Goal: Information Seeking & Learning: Learn about a topic

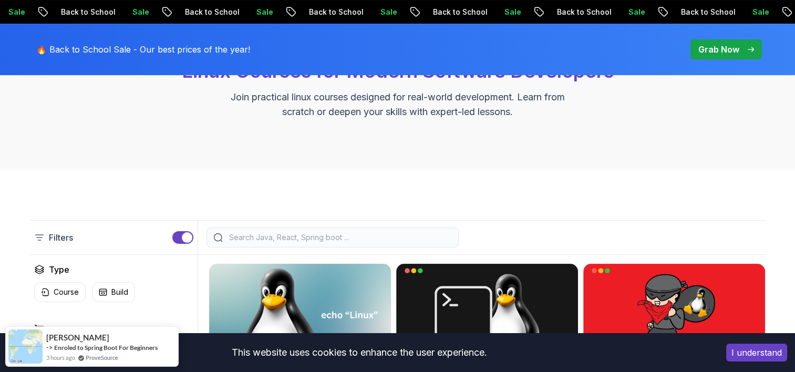
scroll to position [84, 0]
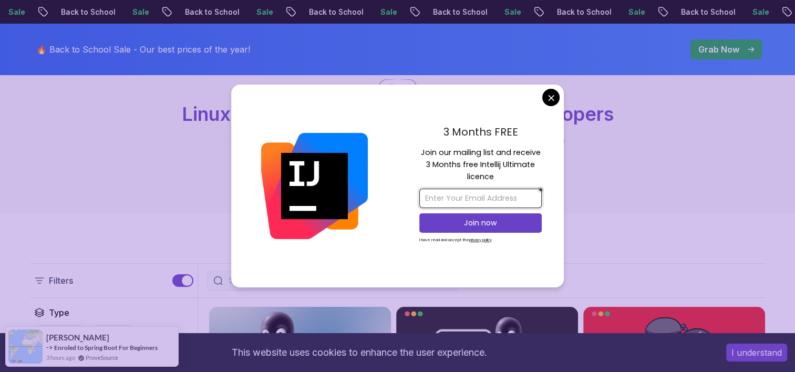
click at [484, 203] on input "email" at bounding box center [480, 198] width 122 height 19
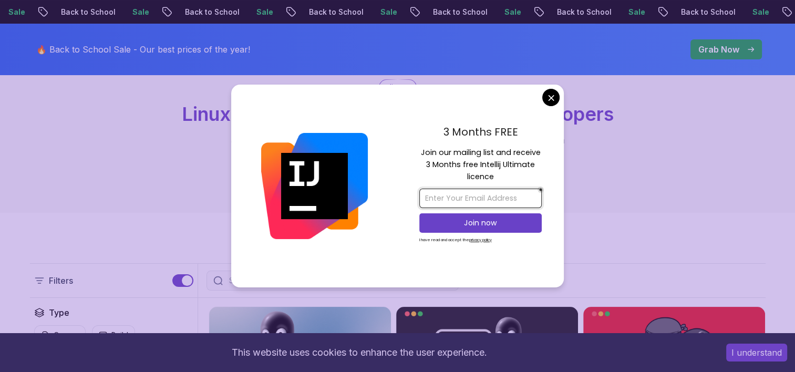
type input "[EMAIL_ADDRESS][DOMAIN_NAME]"
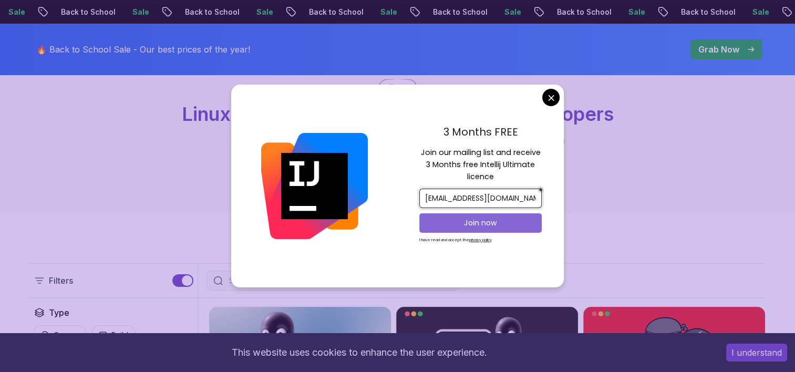
click at [492, 217] on button "Join now" at bounding box center [480, 222] width 122 height 19
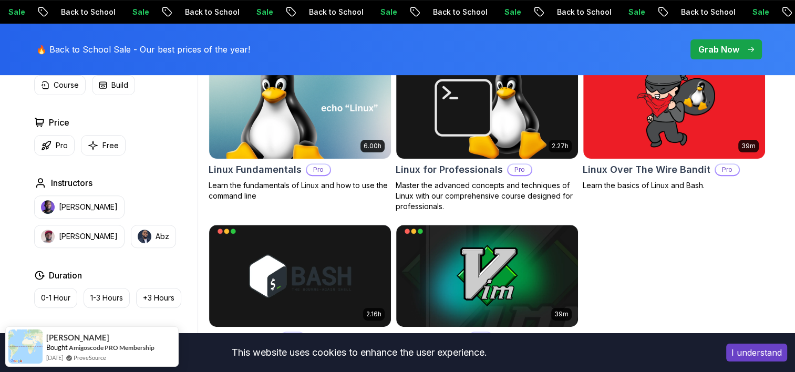
scroll to position [328, 0]
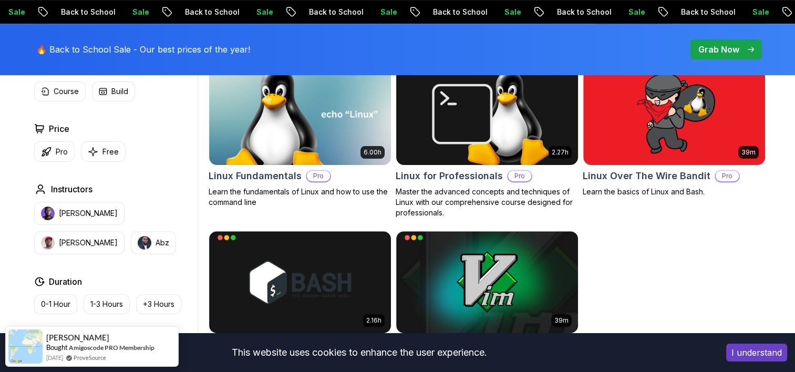
click at [471, 174] on h2 "Linux for Professionals" at bounding box center [449, 176] width 107 height 15
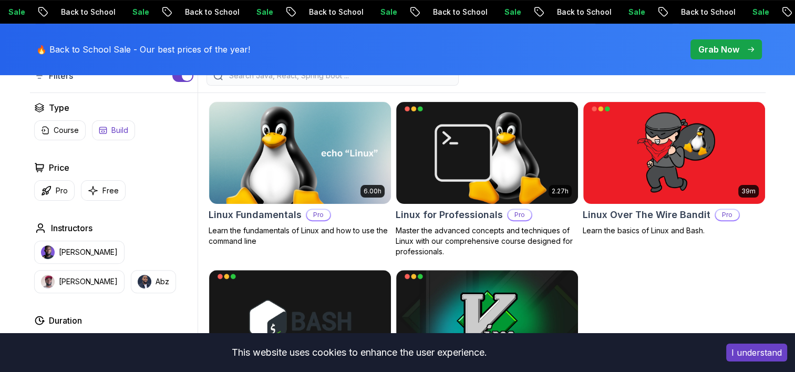
scroll to position [328, 0]
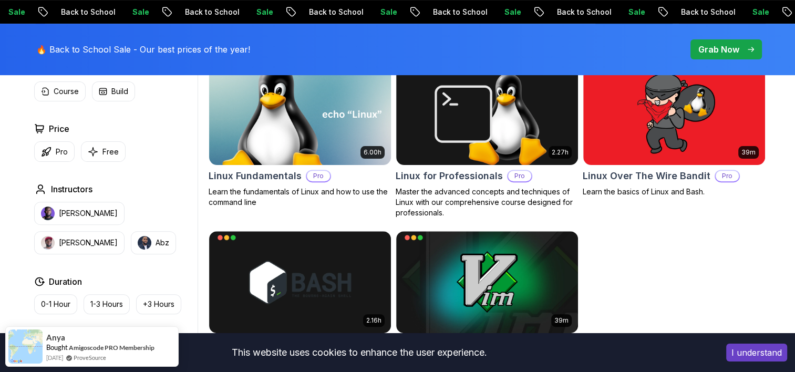
click at [256, 169] on h2 "Linux Fundamentals" at bounding box center [255, 176] width 93 height 15
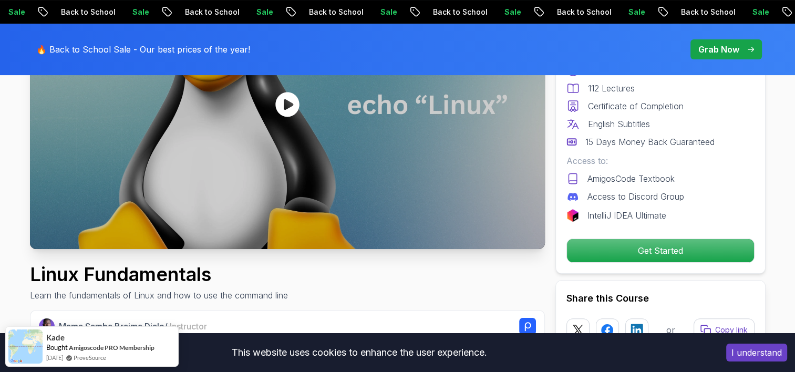
scroll to position [201, 0]
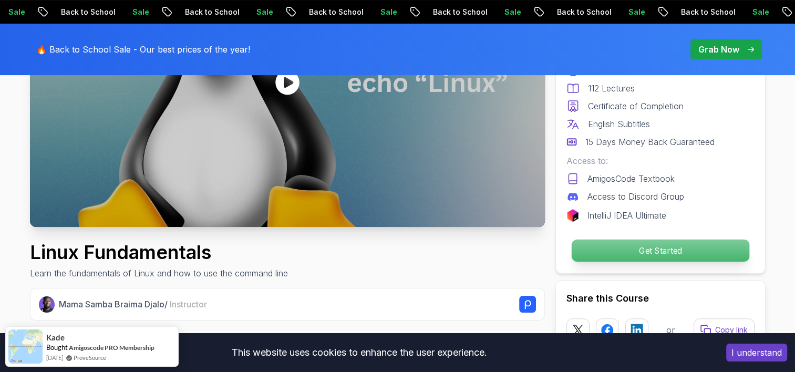
click at [707, 244] on p "Get Started" at bounding box center [660, 251] width 178 height 22
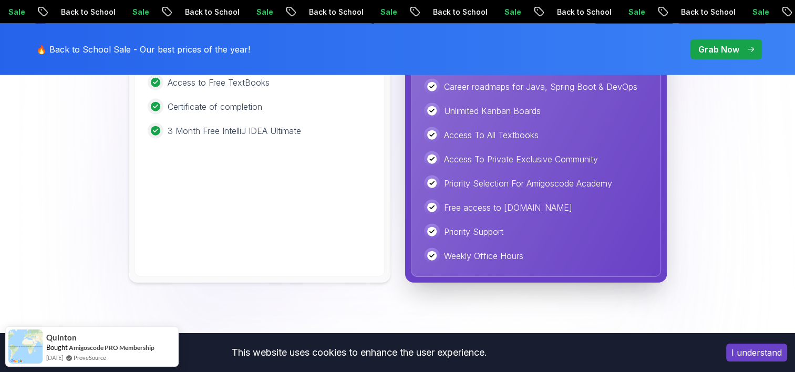
scroll to position [2291, 0]
